Goal: Information Seeking & Learning: Understand process/instructions

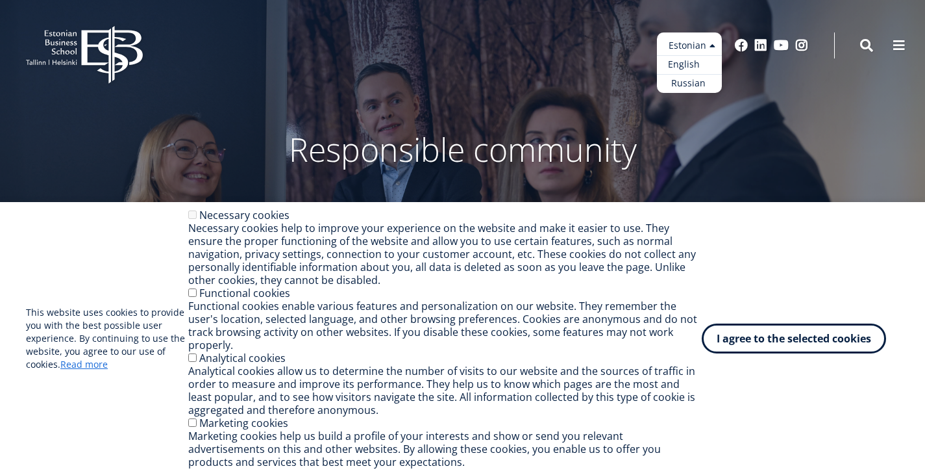
click at [668, 64] on font "English" at bounding box center [684, 64] width 32 height 12
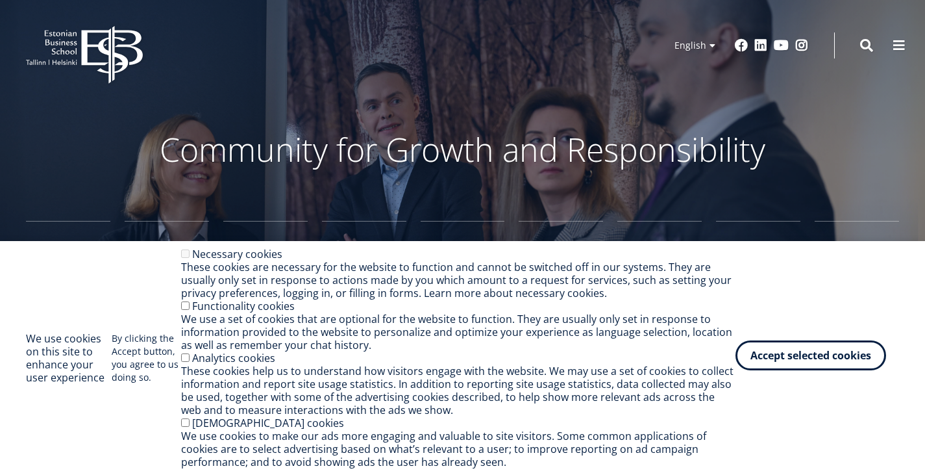
click at [767, 360] on button "Accept selected cookies" at bounding box center [811, 355] width 151 height 30
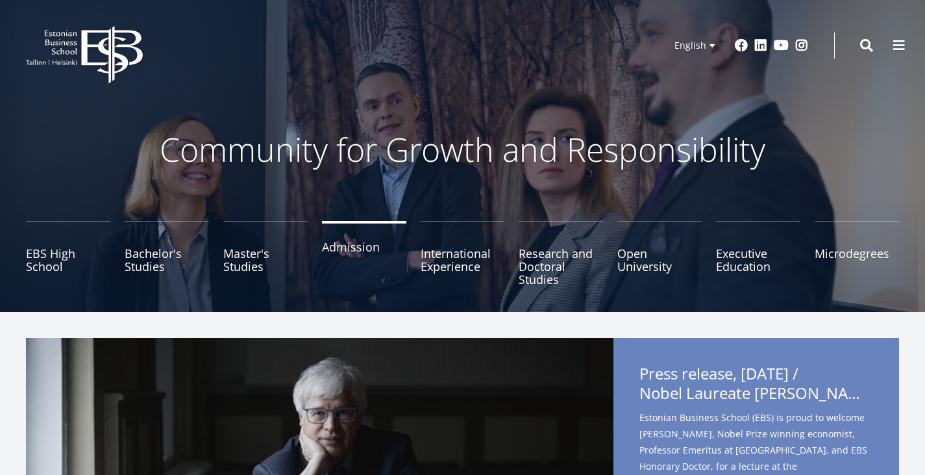
click at [356, 253] on link "Admission" at bounding box center [364, 253] width 84 height 65
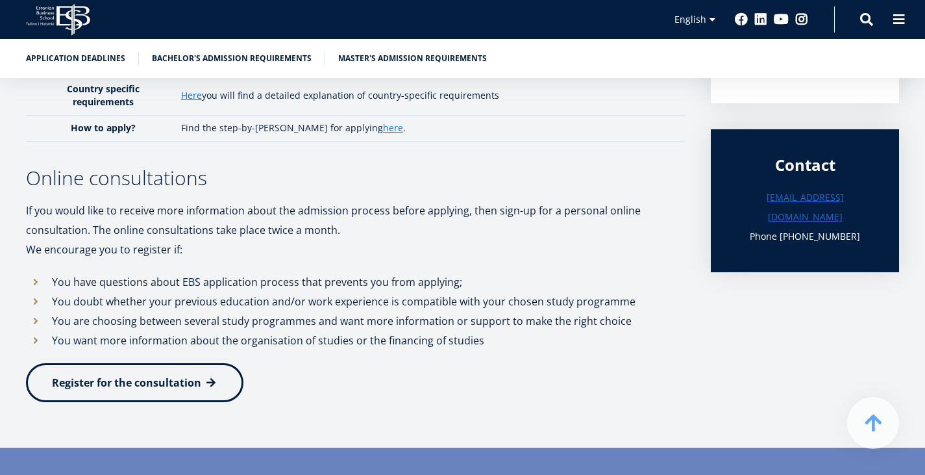
scroll to position [392, 0]
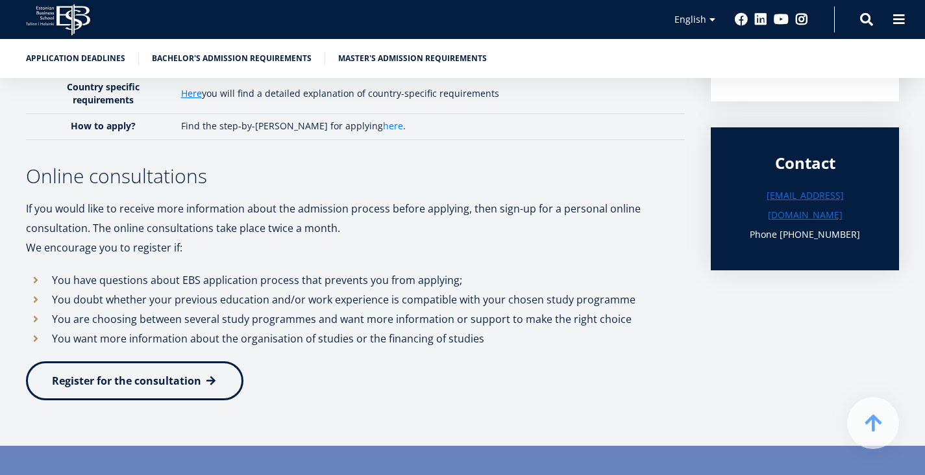
click at [383, 132] on link "here" at bounding box center [393, 125] width 20 height 13
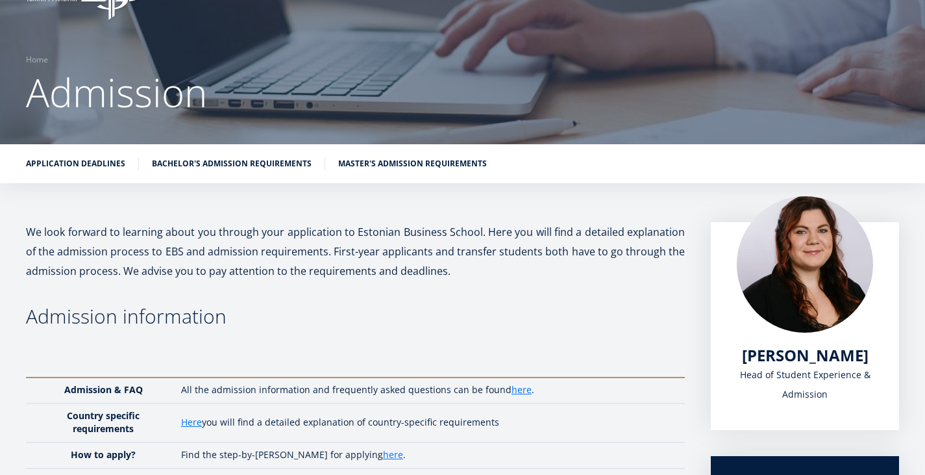
scroll to position [0, 0]
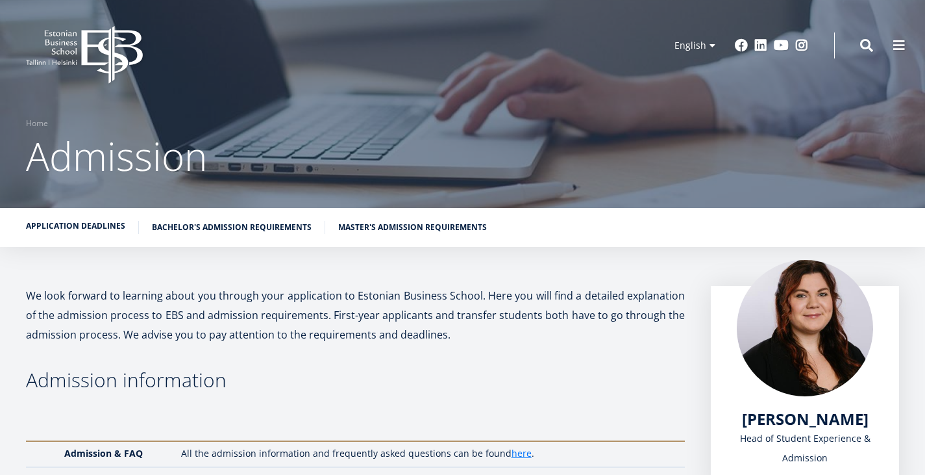
click at [105, 231] on link "Application deadlines" at bounding box center [75, 225] width 99 height 13
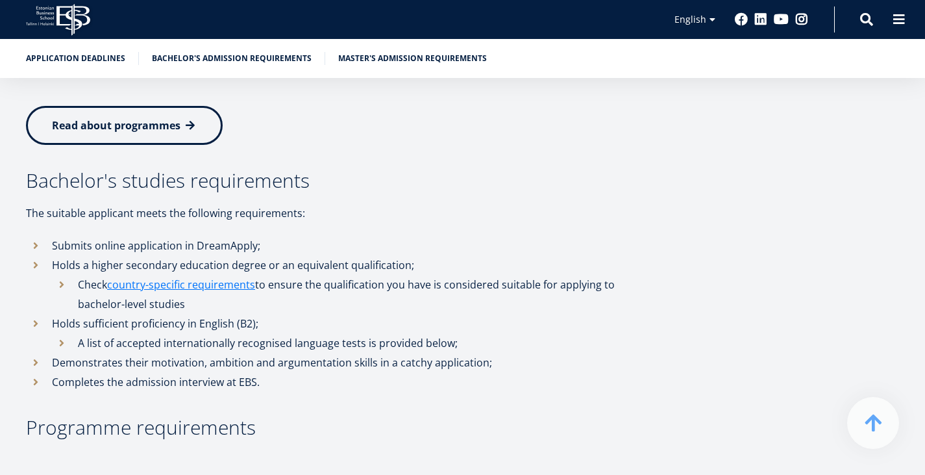
scroll to position [1447, 0]
click at [236, 293] on link "country-specific requirements" at bounding box center [181, 283] width 148 height 19
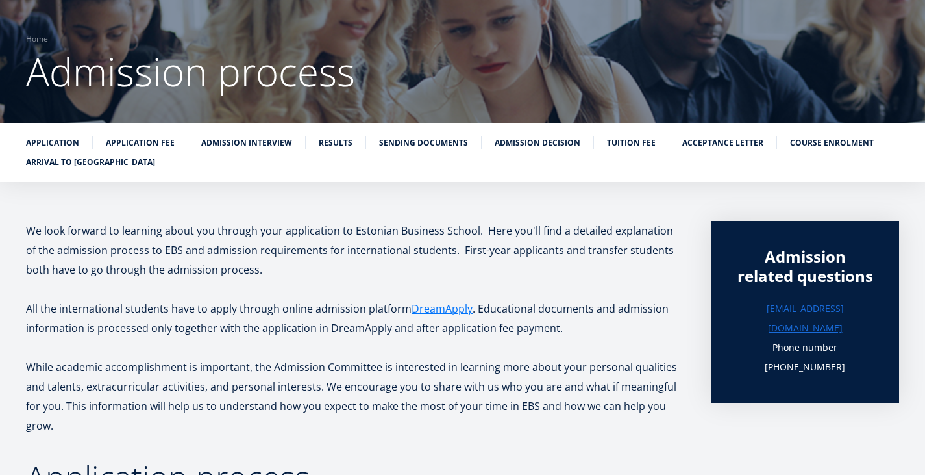
scroll to position [85, 0]
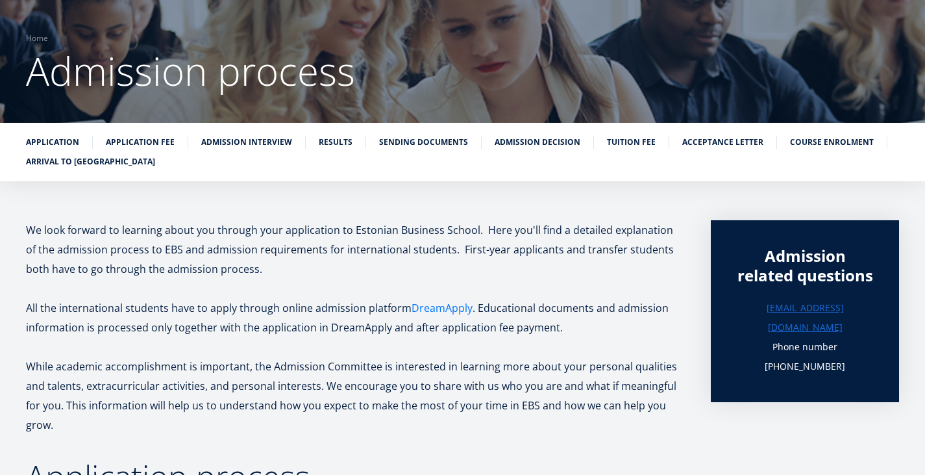
click at [451, 317] on link "DreamApply" at bounding box center [442, 307] width 61 height 19
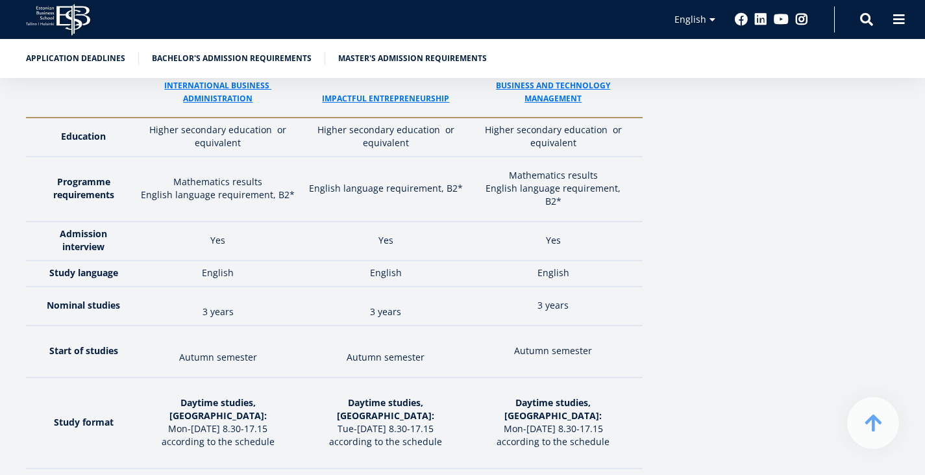
scroll to position [1844, 0]
